Goal: Navigation & Orientation: Find specific page/section

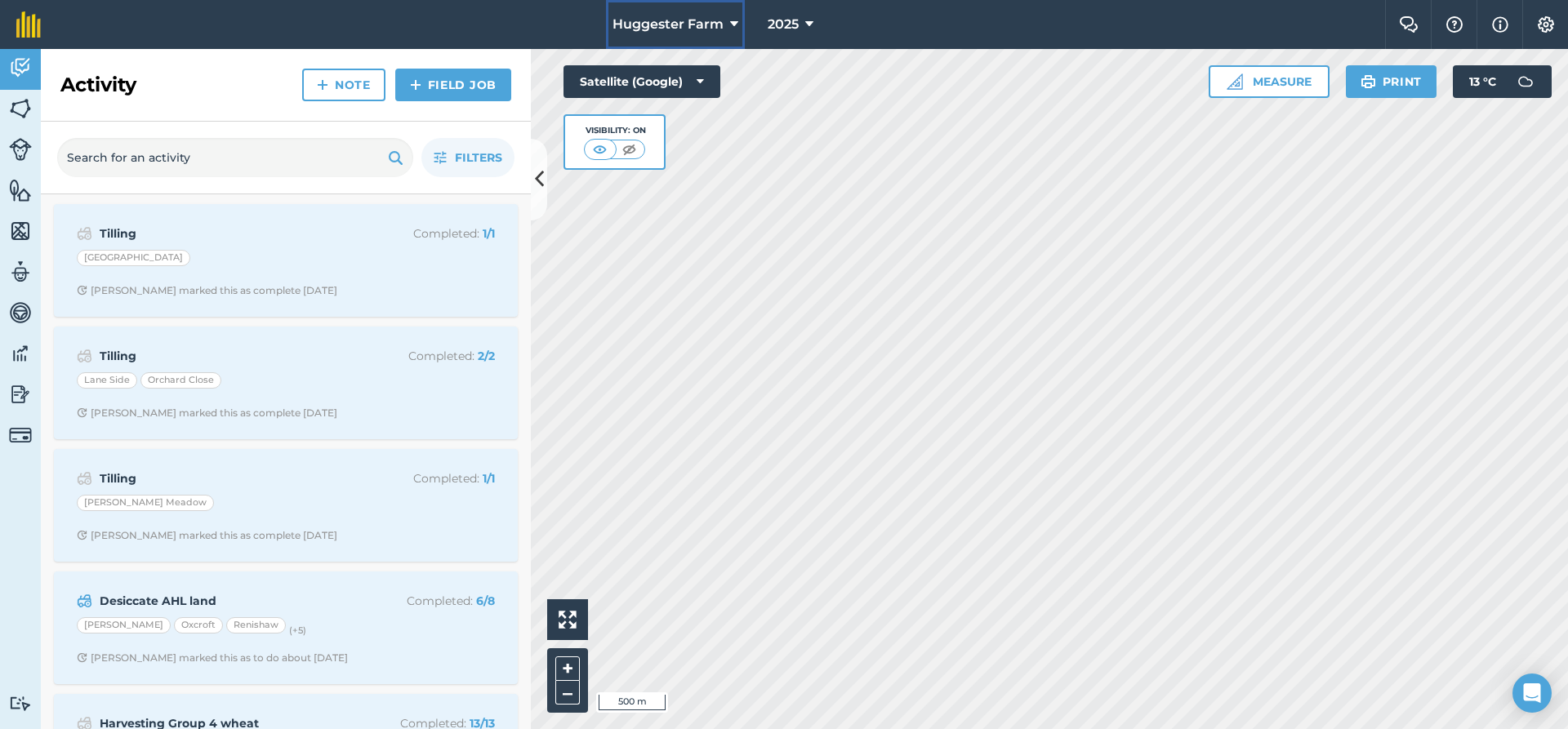
click at [715, 24] on span "Huggester Farm" at bounding box center [667, 24] width 111 height 19
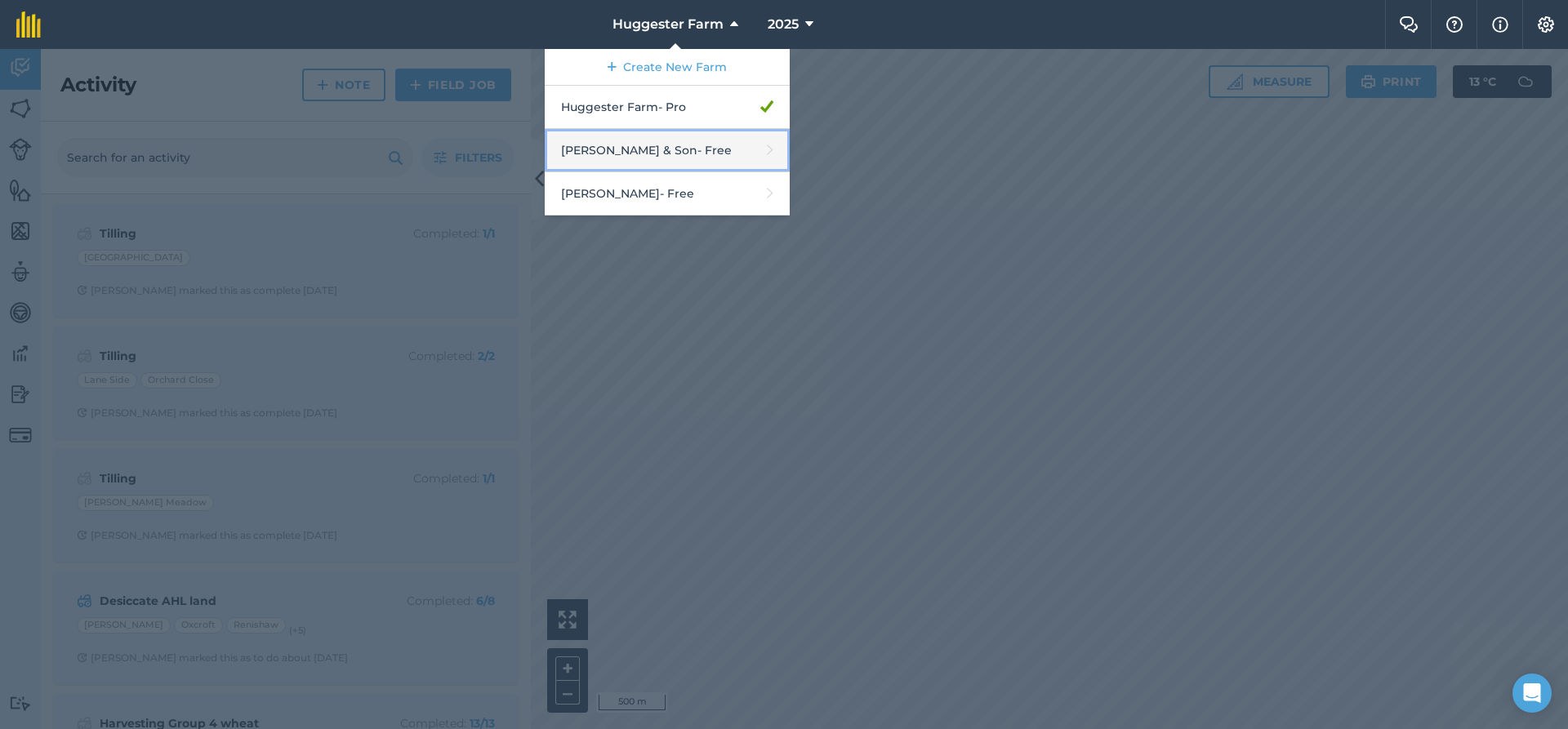
click at [693, 156] on link "W J Blagg & Son - Free" at bounding box center [667, 151] width 245 height 44
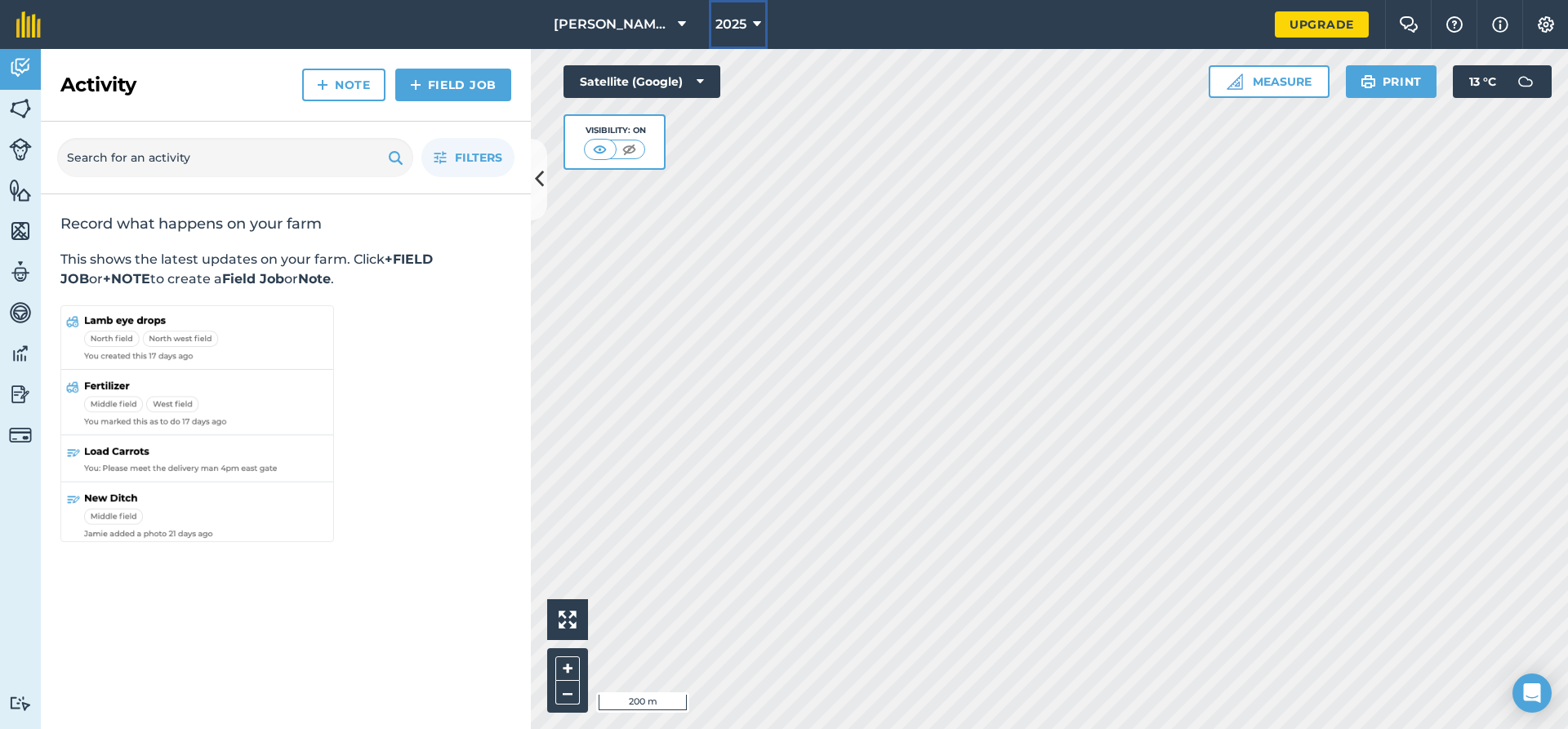
click at [753, 18] on icon at bounding box center [756, 24] width 8 height 19
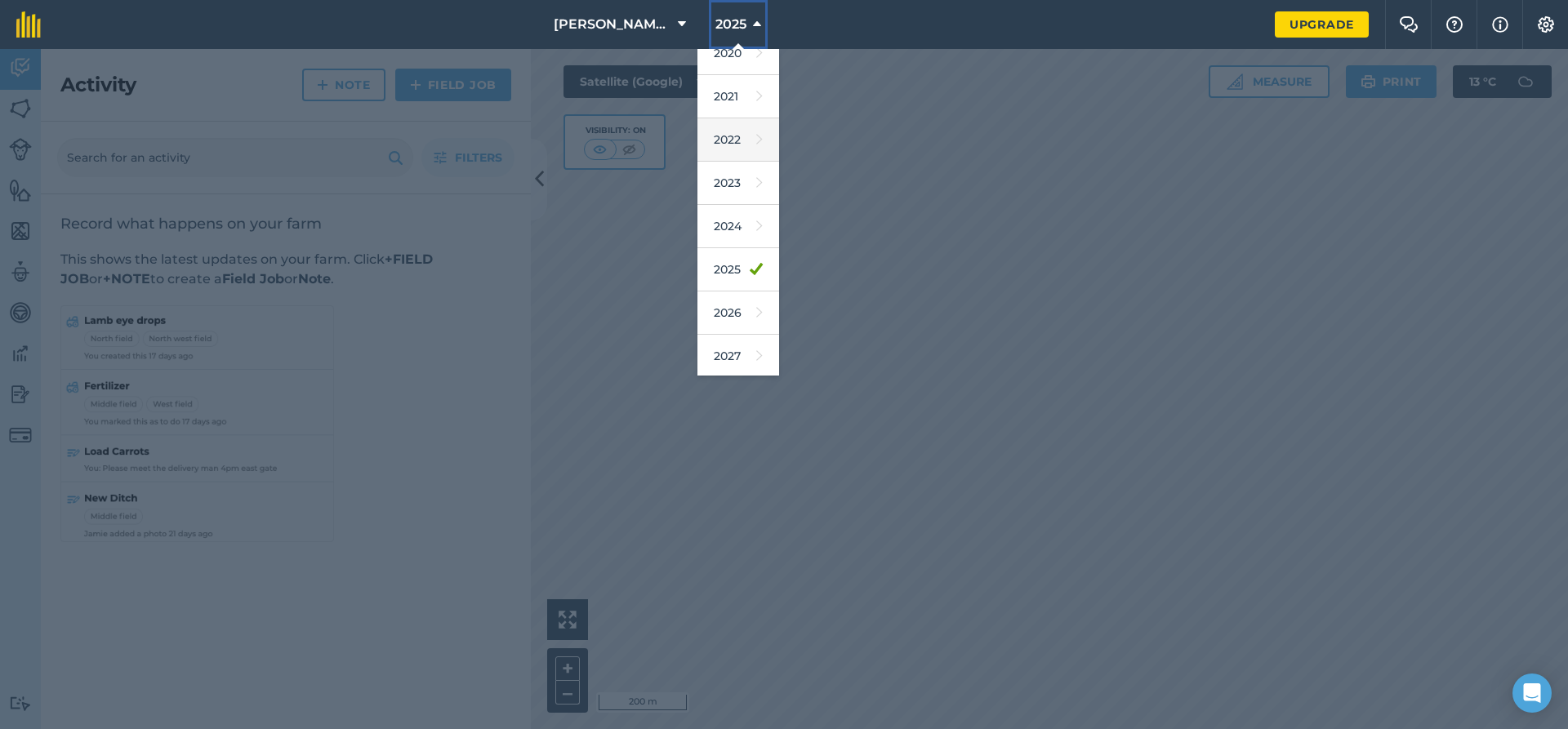
scroll to position [107, 0]
click at [734, 306] on link "2026" at bounding box center [737, 311] width 81 height 44
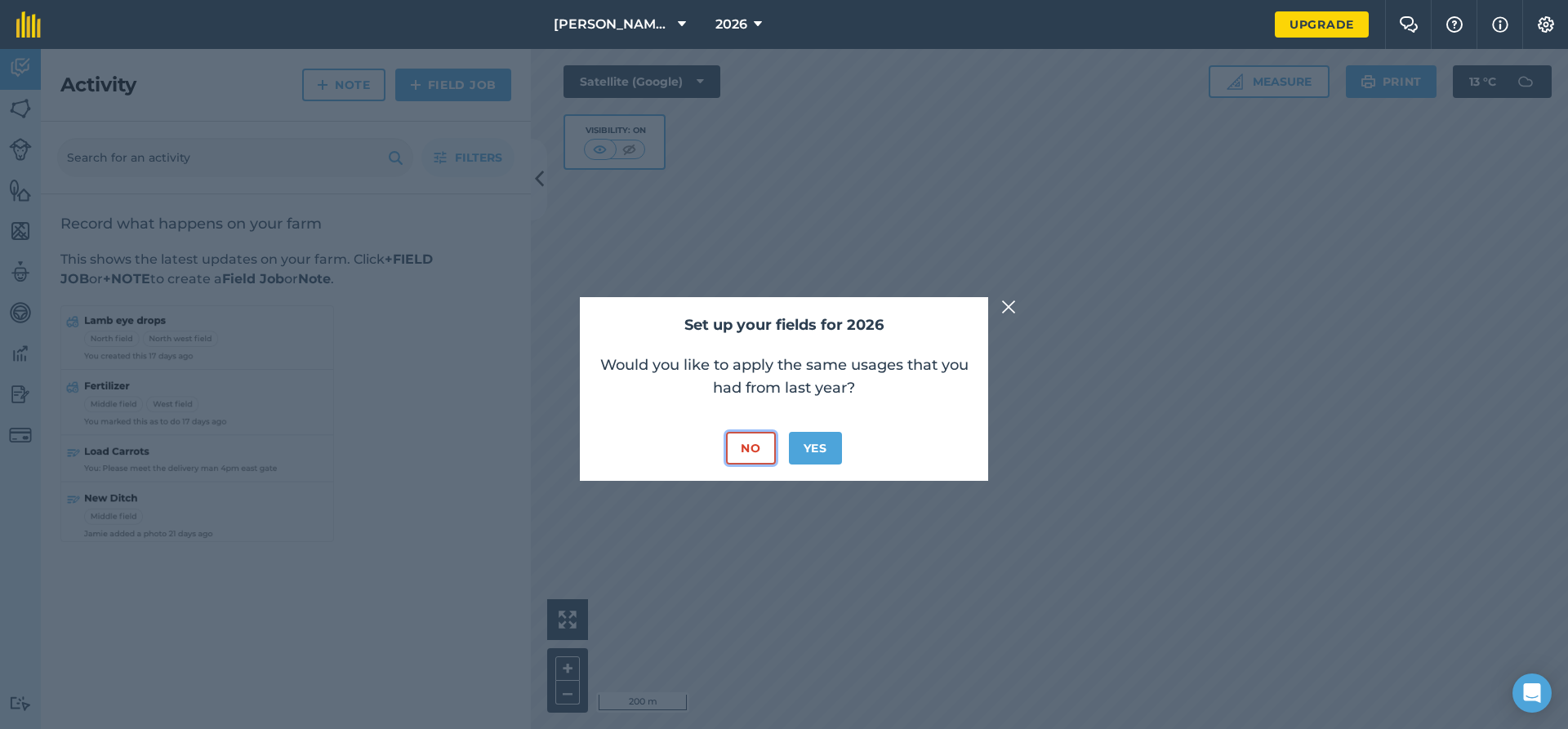
click at [763, 445] on button "No" at bounding box center [750, 448] width 49 height 32
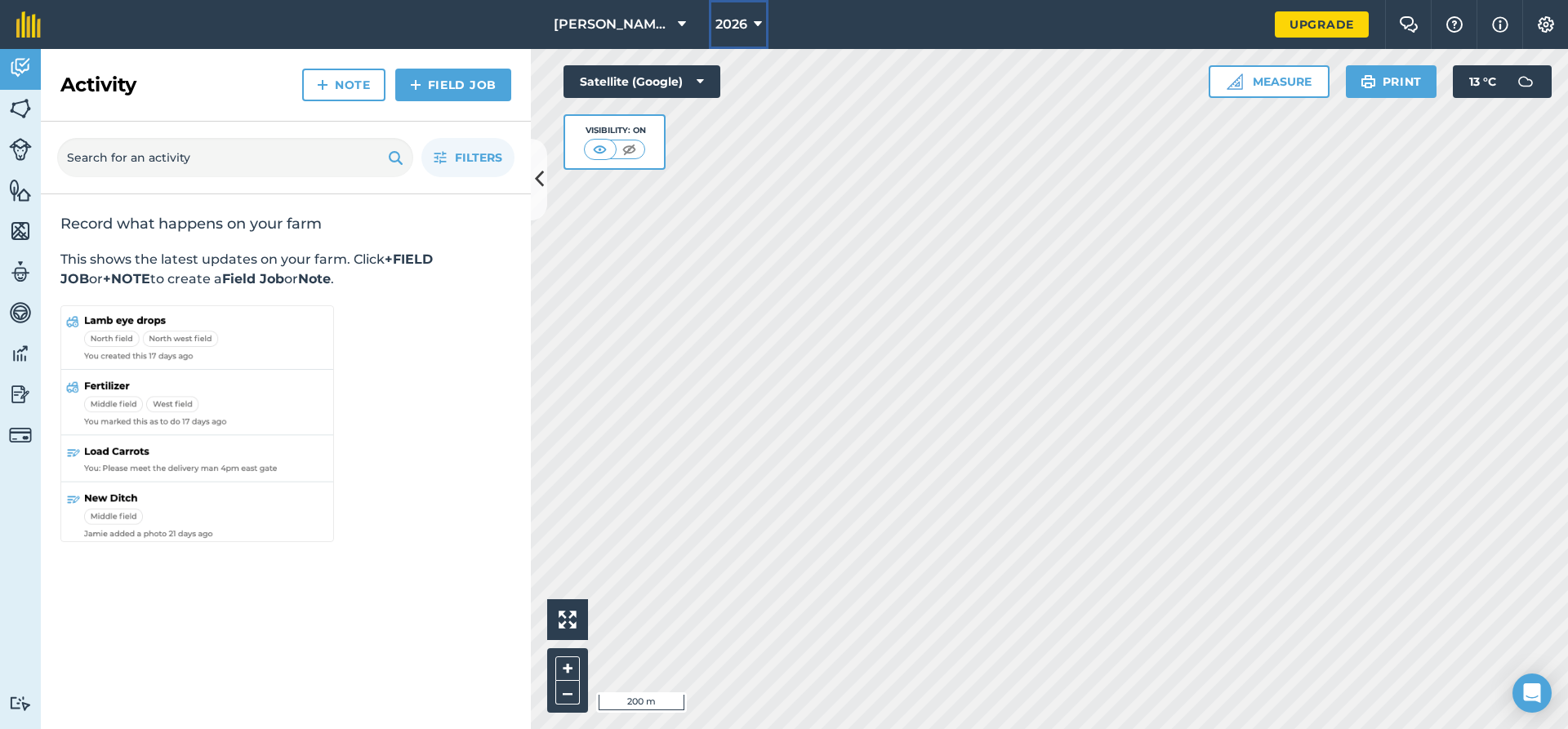
click at [742, 21] on span "2026" at bounding box center [731, 24] width 31 height 19
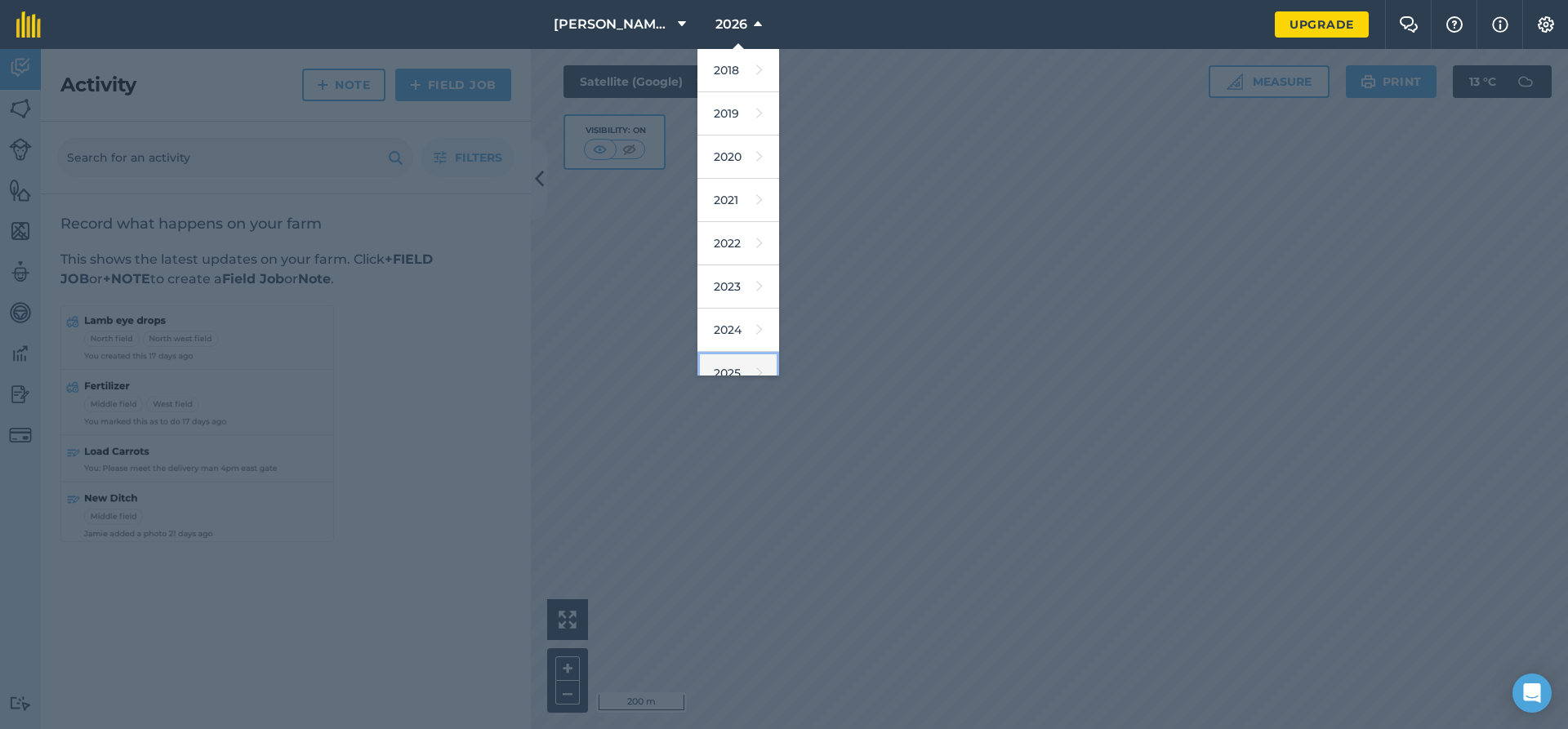
click at [735, 359] on link "2025" at bounding box center [737, 374] width 81 height 44
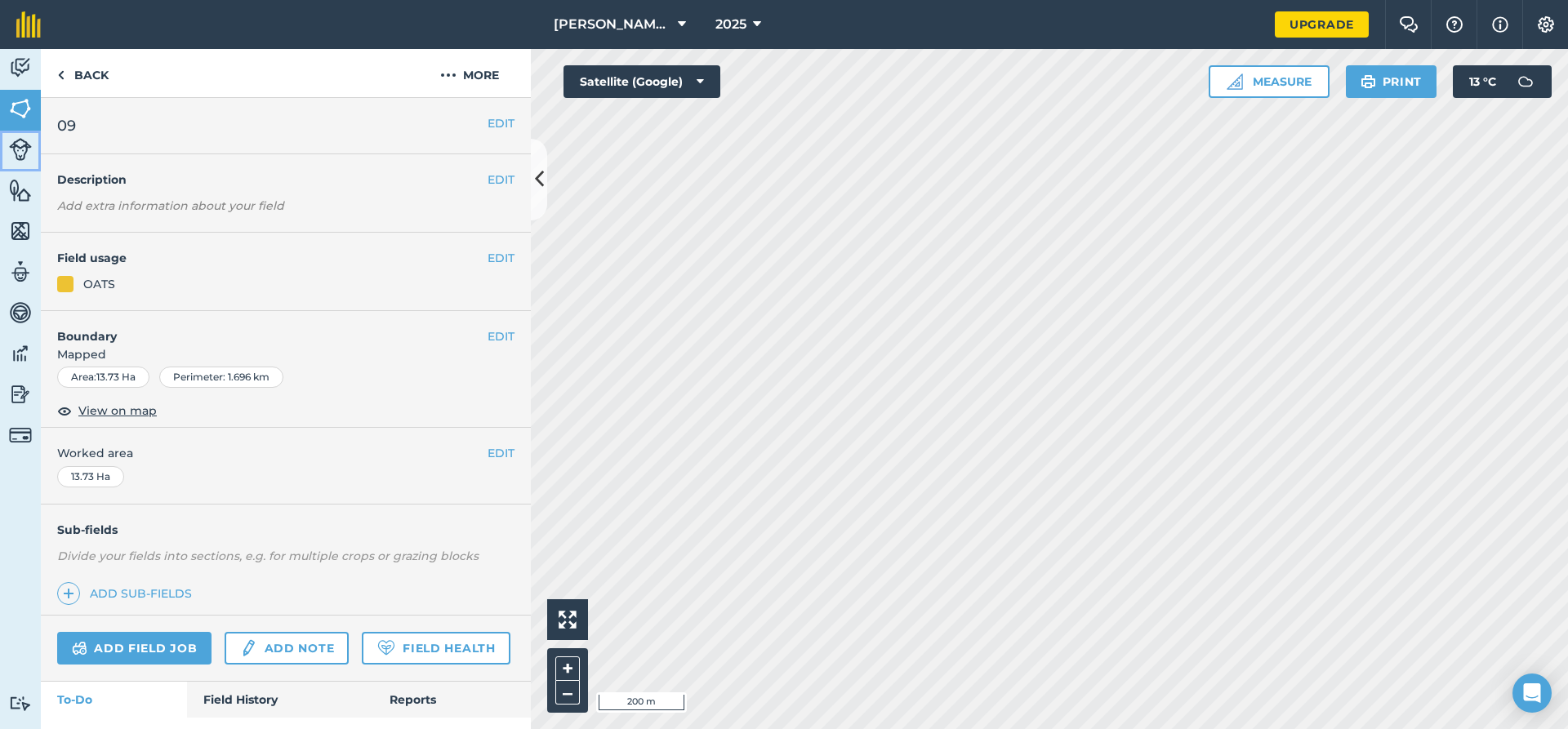
click at [24, 138] on img at bounding box center [20, 149] width 23 height 23
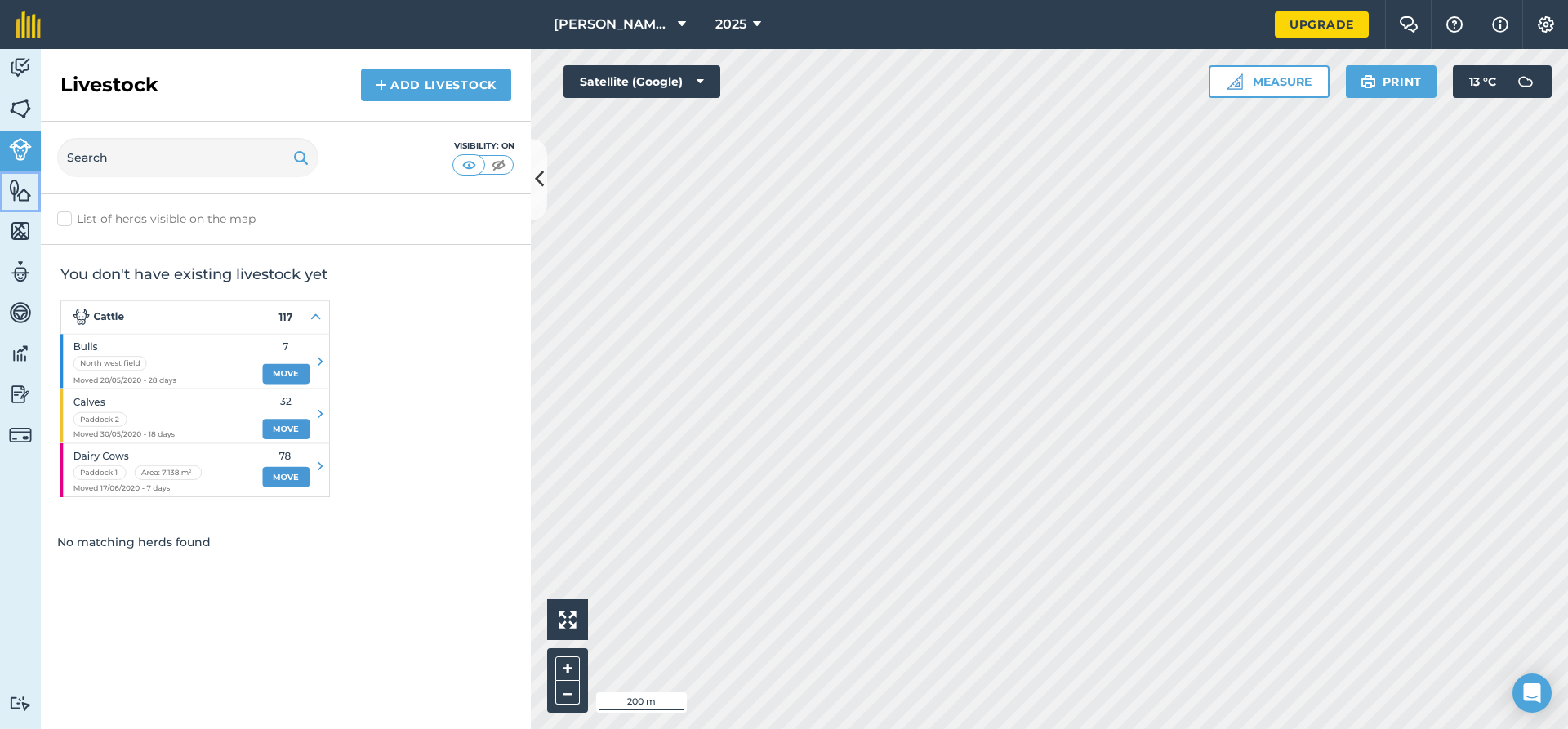
click at [19, 202] on img at bounding box center [20, 190] width 23 height 24
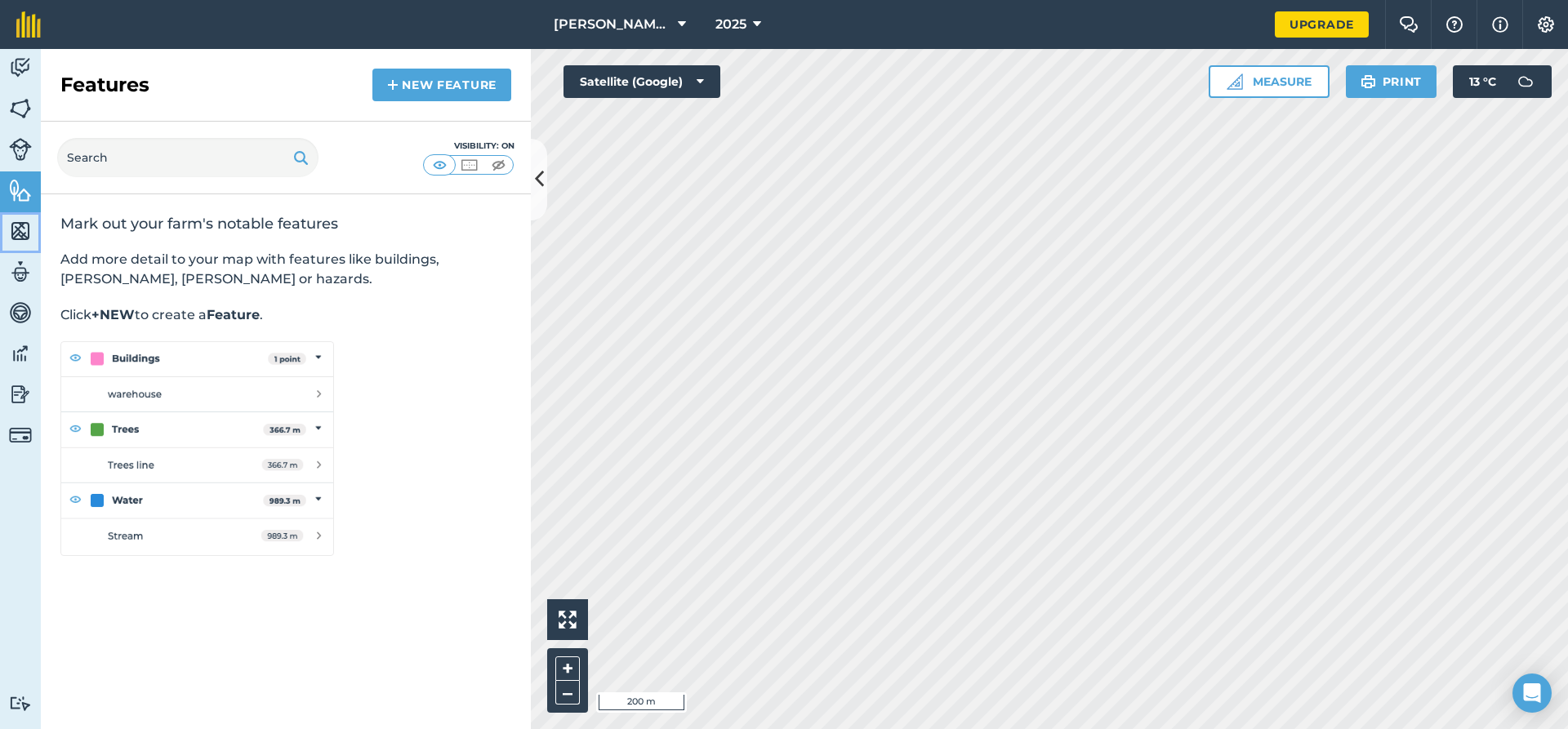
click at [25, 228] on img at bounding box center [20, 231] width 23 height 24
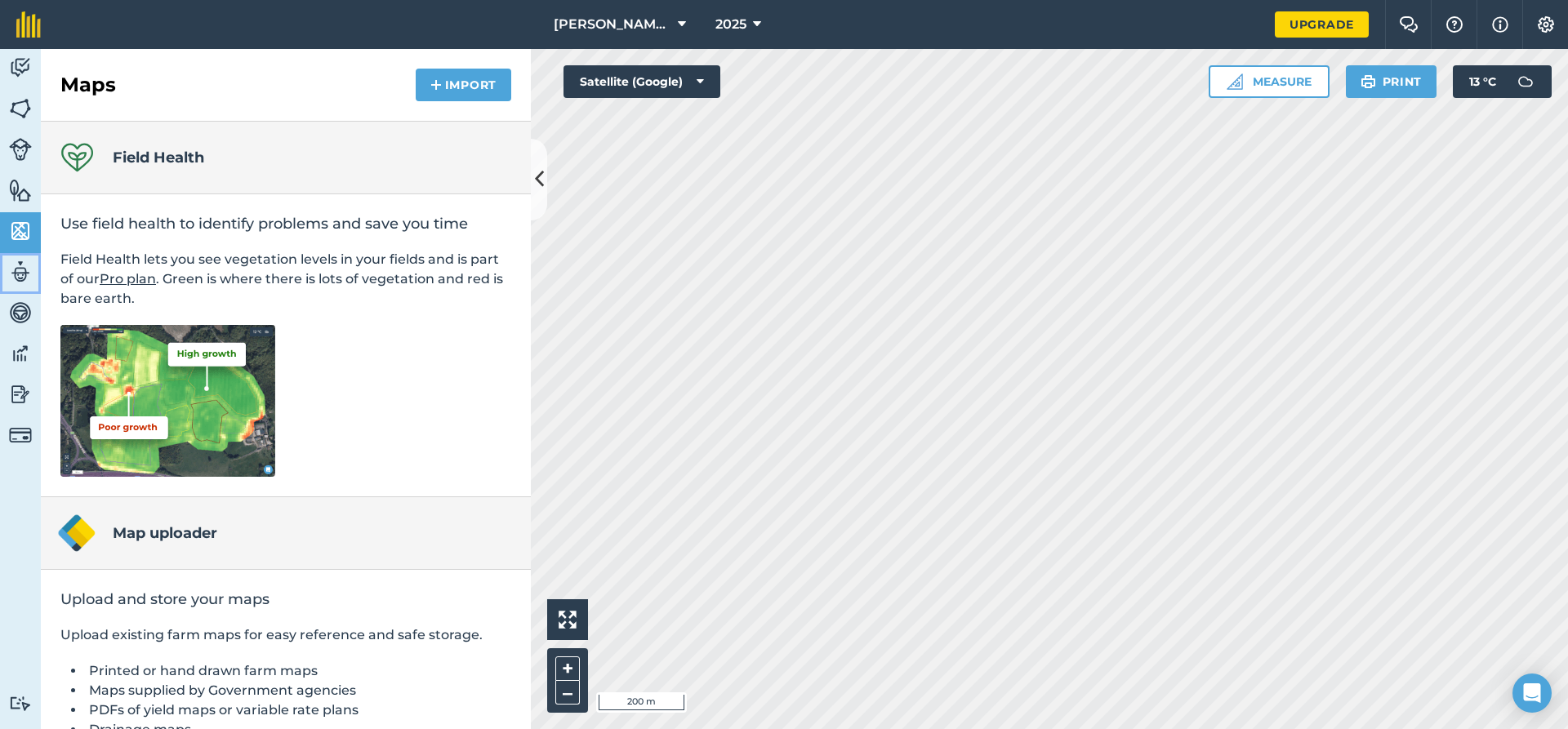
click at [20, 280] on img at bounding box center [20, 272] width 23 height 24
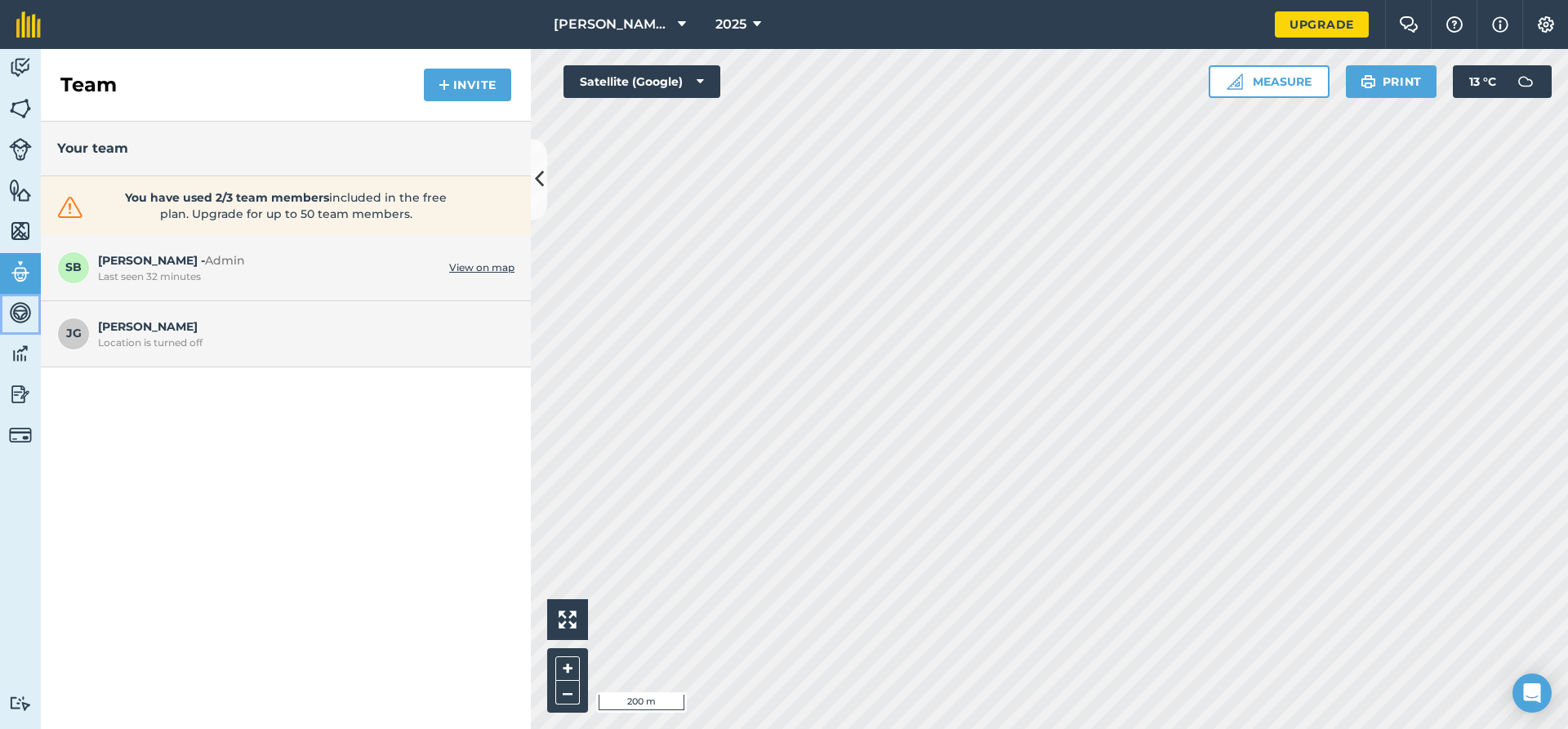
click at [26, 316] on img at bounding box center [20, 313] width 23 height 24
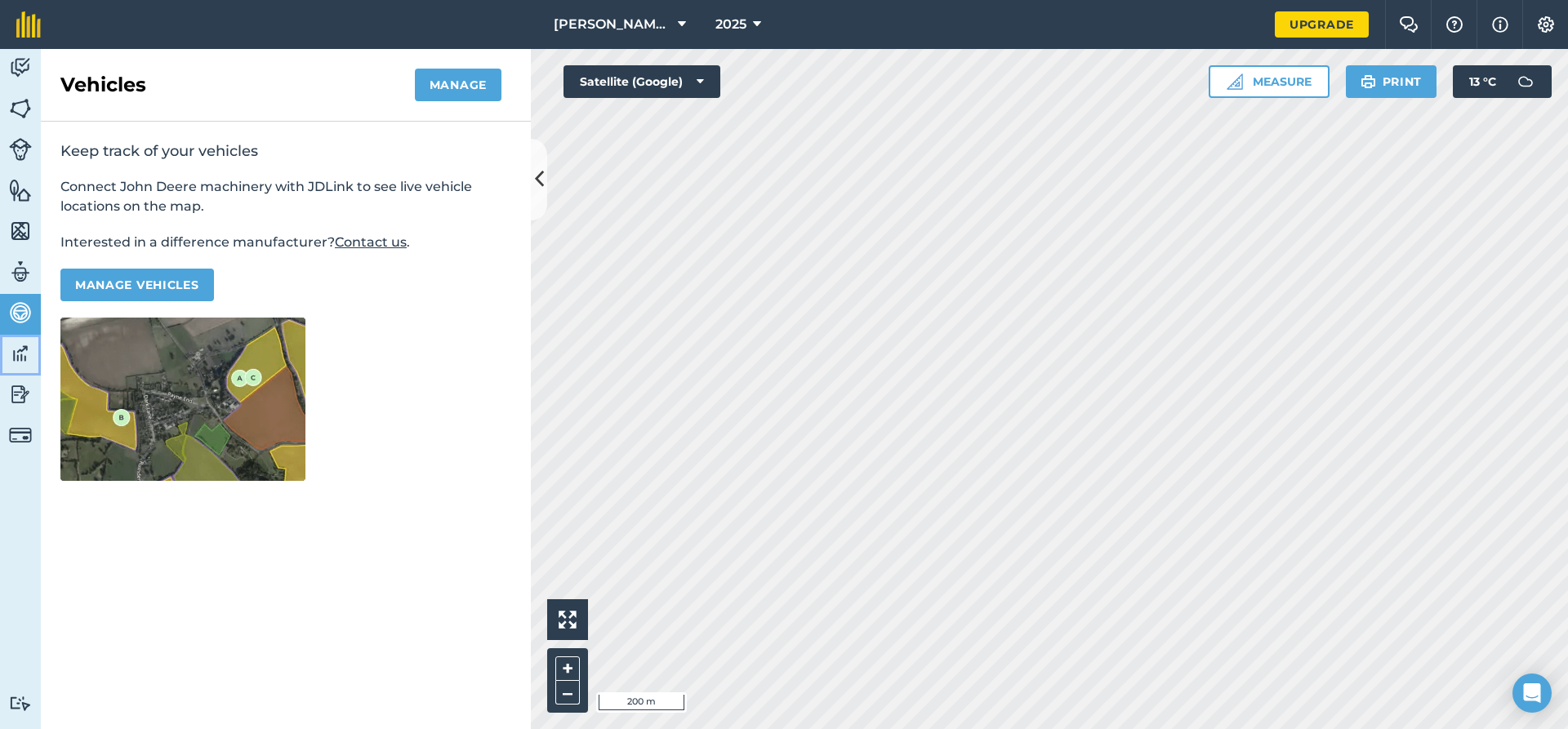
click at [27, 356] on img at bounding box center [20, 354] width 23 height 24
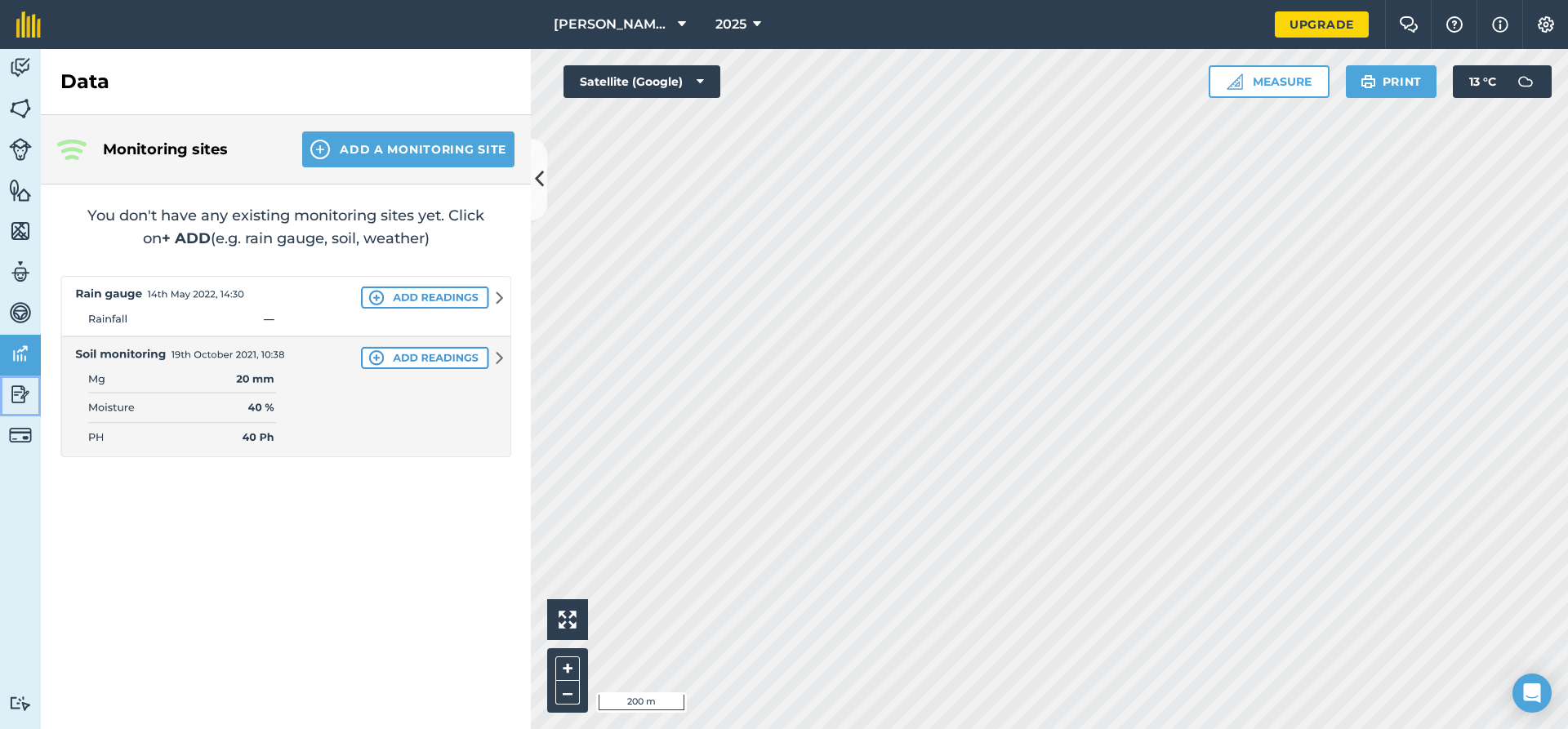
click at [25, 397] on img at bounding box center [20, 395] width 23 height 24
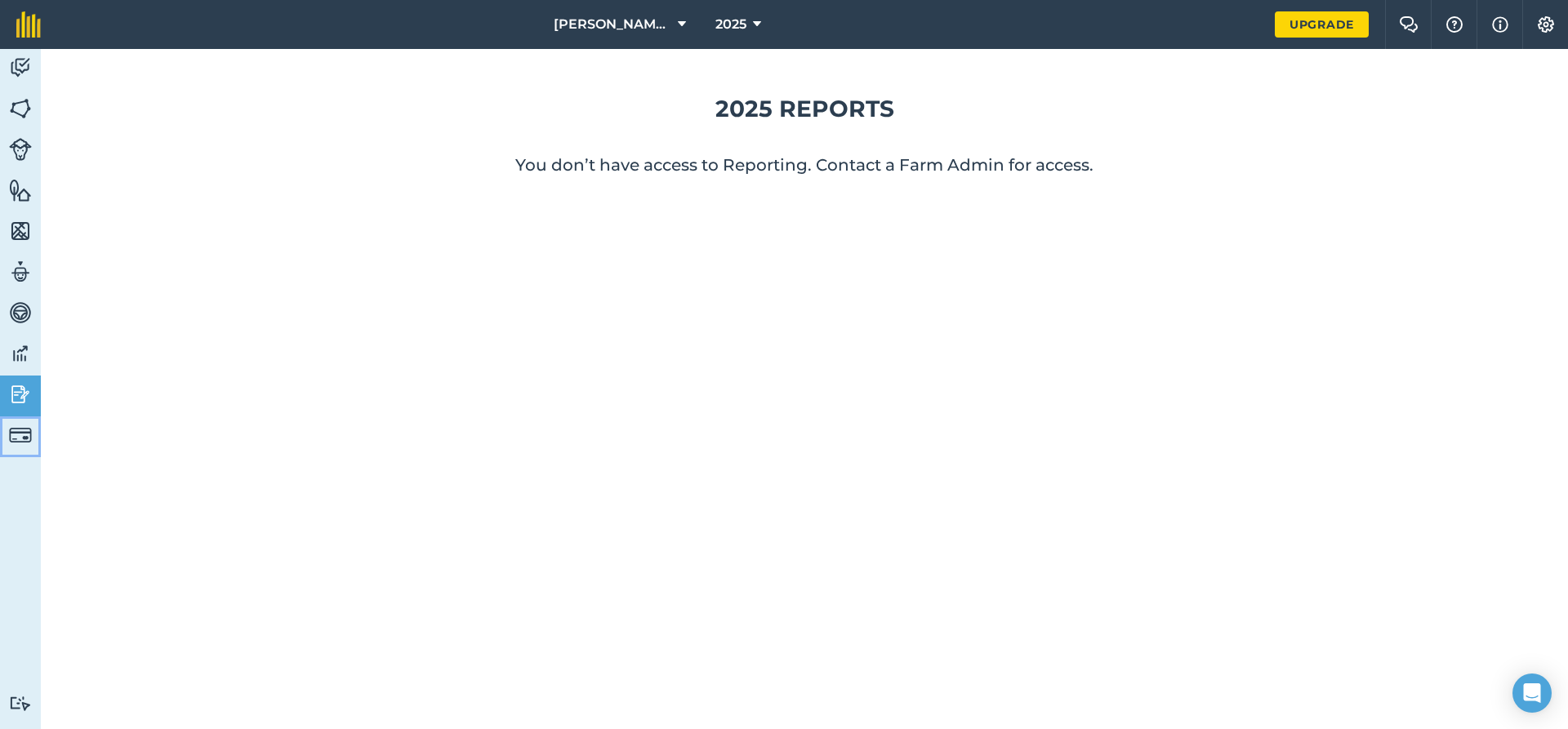
click at [11, 433] on img at bounding box center [20, 435] width 23 height 23
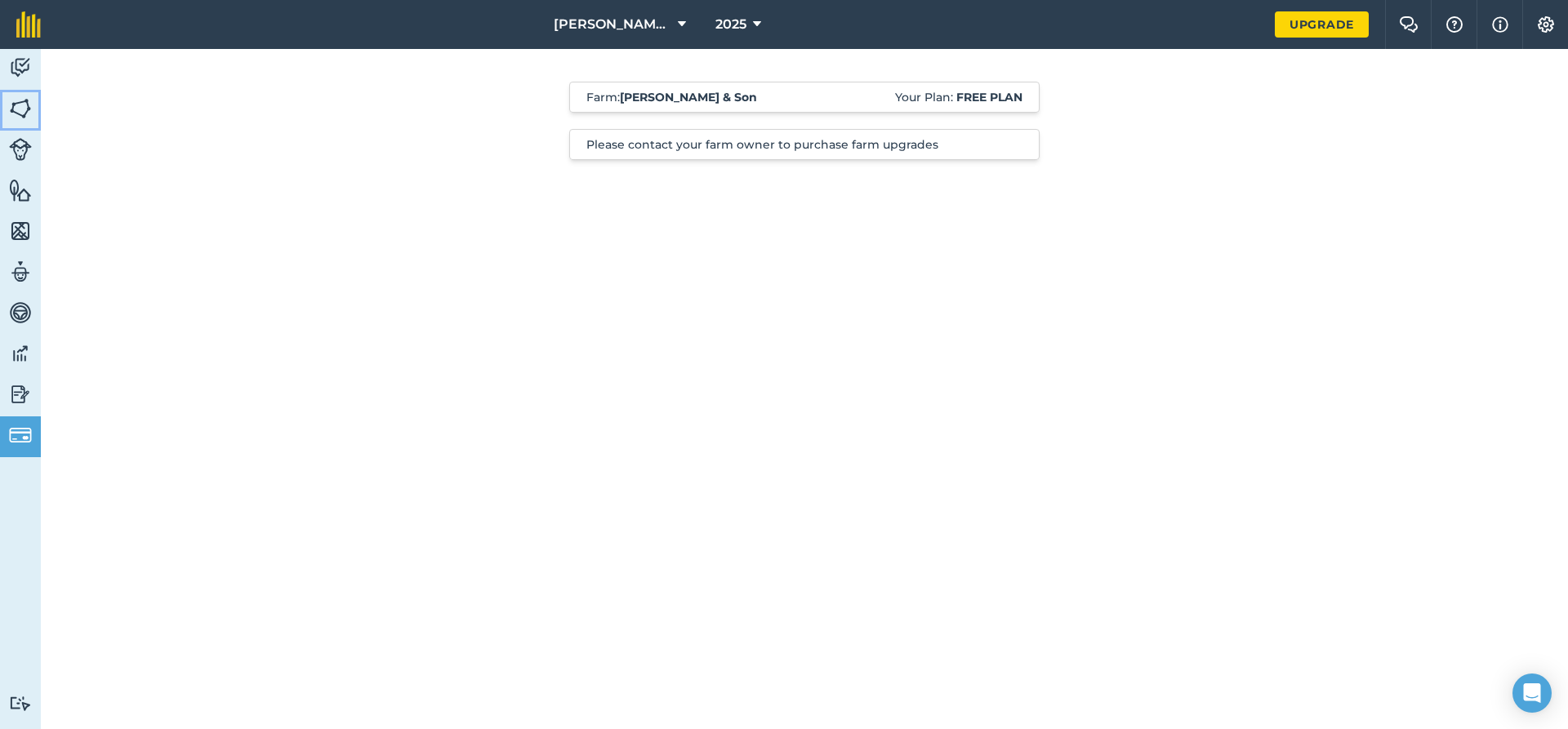
click at [23, 99] on img at bounding box center [20, 108] width 23 height 24
